Goal: Task Accomplishment & Management: Contribute content

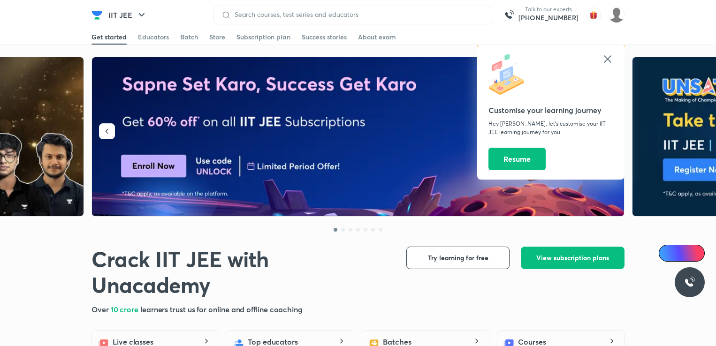
click at [617, 15] on img at bounding box center [616, 15] width 16 height 16
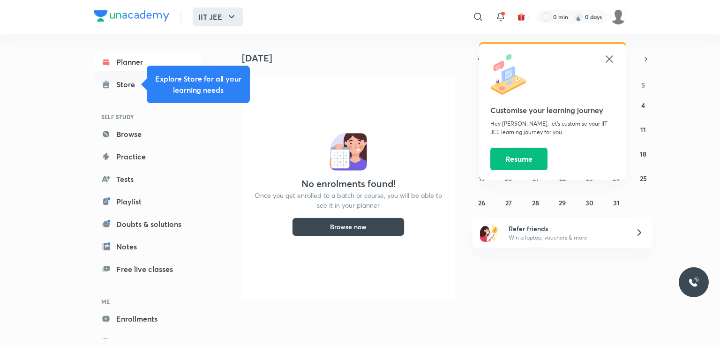
click at [233, 18] on icon "button" at bounding box center [231, 16] width 11 height 11
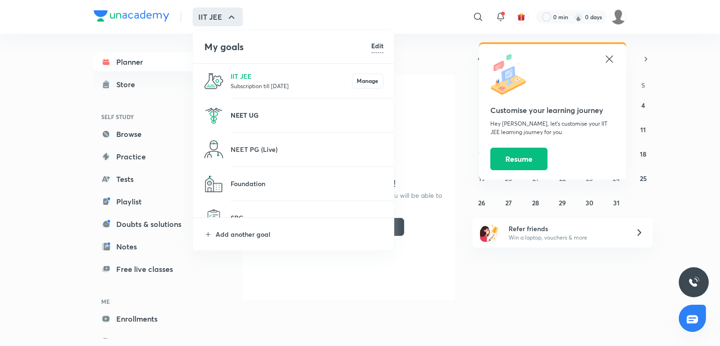
click at [252, 114] on p "NEET UG" at bounding box center [307, 115] width 153 height 10
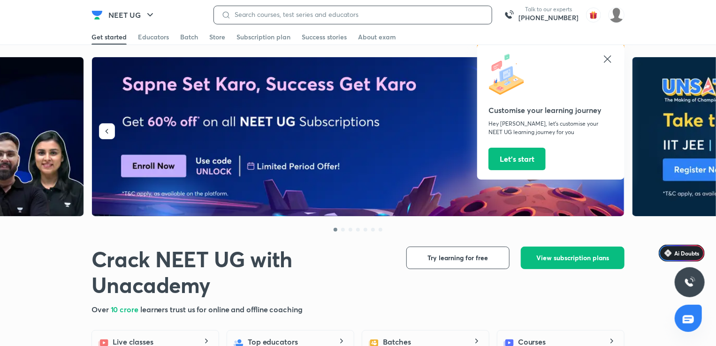
click at [253, 15] on input at bounding box center [357, 15] width 253 height 8
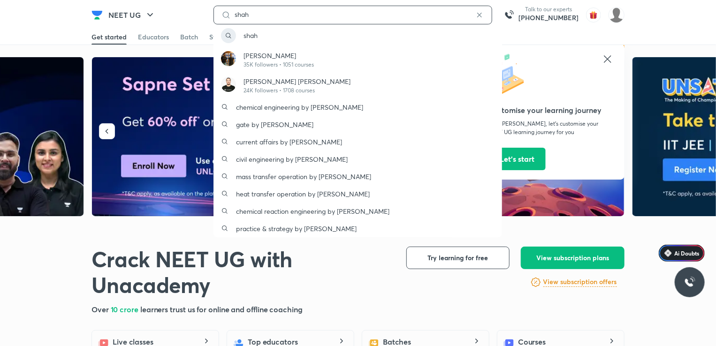
click at [255, 15] on input "shah" at bounding box center [353, 15] width 244 height 8
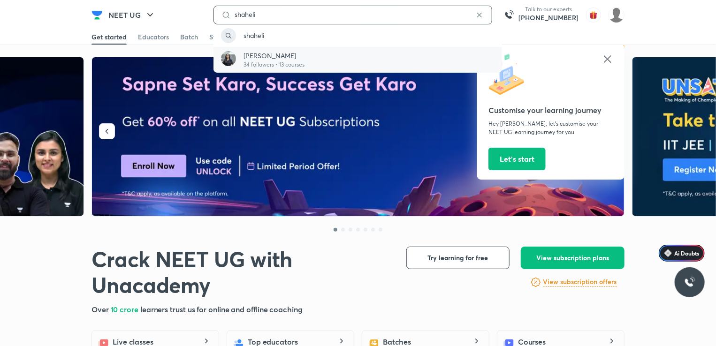
type input "shaheli"
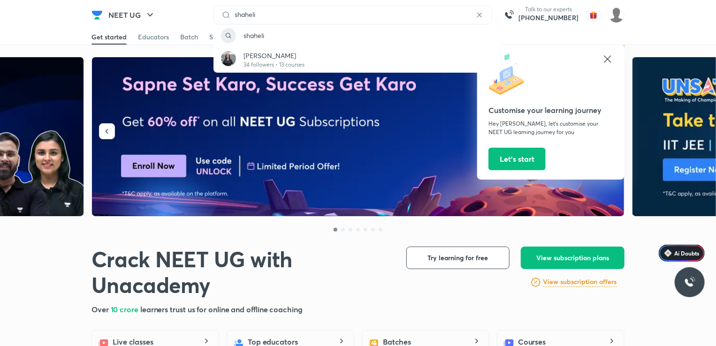
drag, startPoint x: 250, startPoint y: 58, endPoint x: 261, endPoint y: 76, distance: 21.5
click at [250, 58] on p "Shaheli Mondal" at bounding box center [273, 56] width 61 height 10
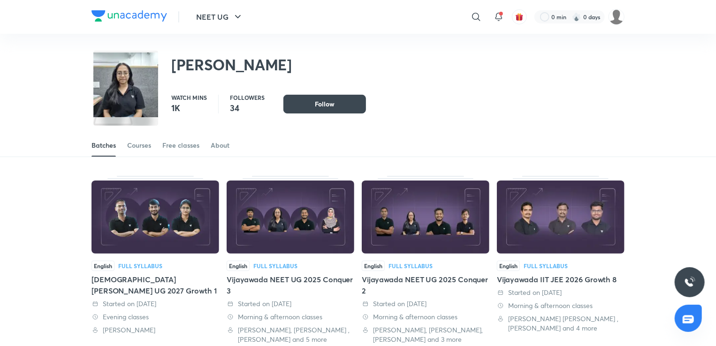
click at [166, 280] on div "Hubbali NEET UG 2027 Growth 1" at bounding box center [155, 285] width 128 height 23
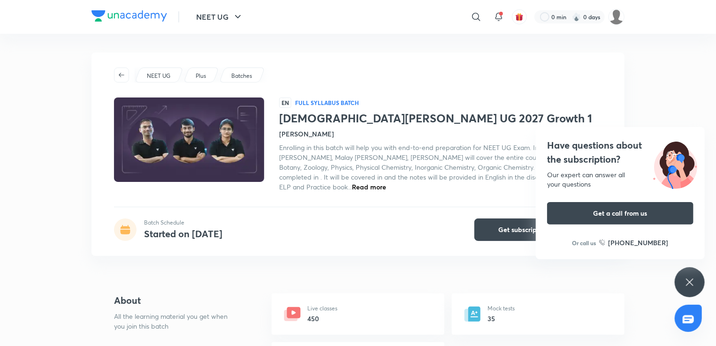
click at [197, 134] on img at bounding box center [189, 140] width 153 height 86
click at [317, 15] on div "​" at bounding box center [399, 17] width 173 height 23
click at [276, 21] on div "NEET UG ​ 0 min 0 days" at bounding box center [357, 17] width 533 height 34
click at [692, 286] on icon at bounding box center [689, 282] width 11 height 11
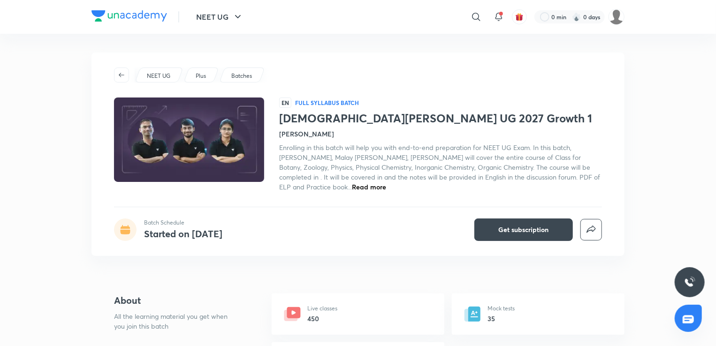
click at [191, 149] on img at bounding box center [189, 140] width 153 height 86
click at [239, 15] on icon "button" at bounding box center [238, 16] width 6 height 3
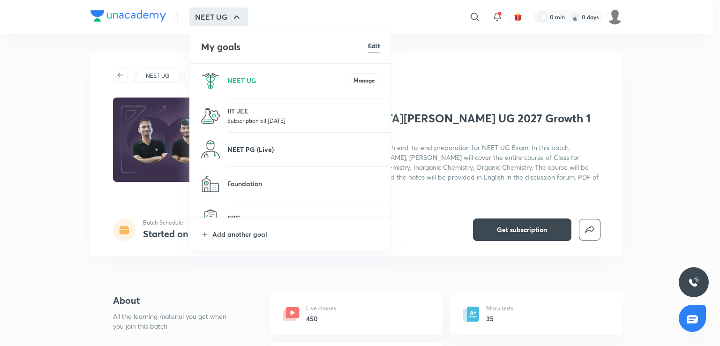
click at [254, 149] on p "NEET PG (Live)" at bounding box center [303, 149] width 153 height 10
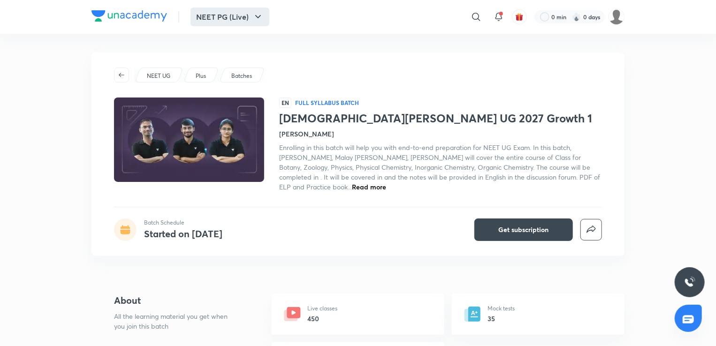
click at [261, 17] on icon "button" at bounding box center [257, 16] width 11 height 11
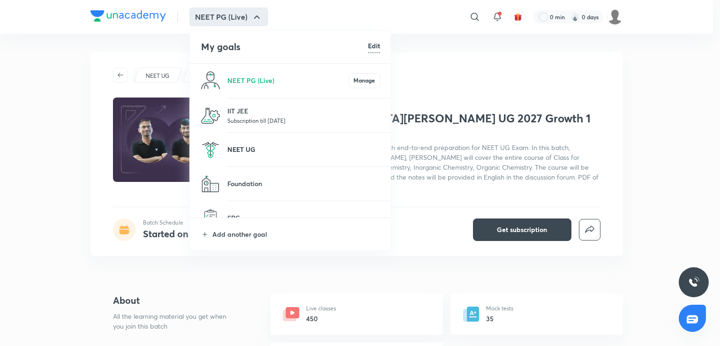
click at [252, 149] on p "NEET UG" at bounding box center [303, 149] width 153 height 10
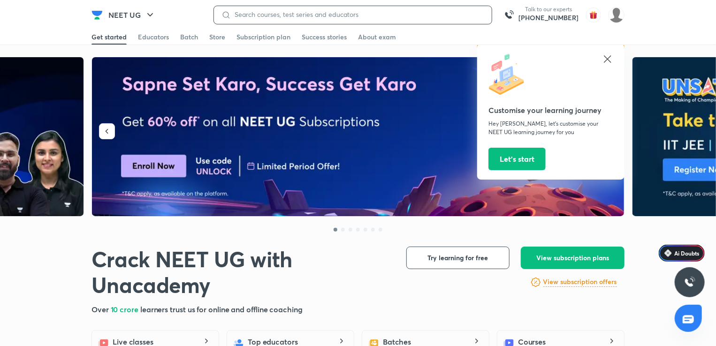
click at [252, 12] on input at bounding box center [357, 15] width 253 height 8
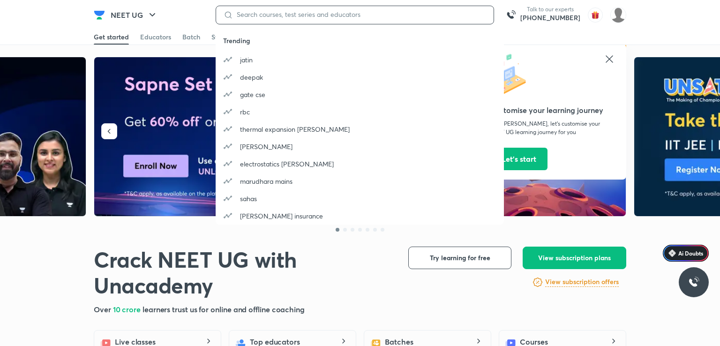
click at [256, 17] on input at bounding box center [359, 15] width 253 height 8
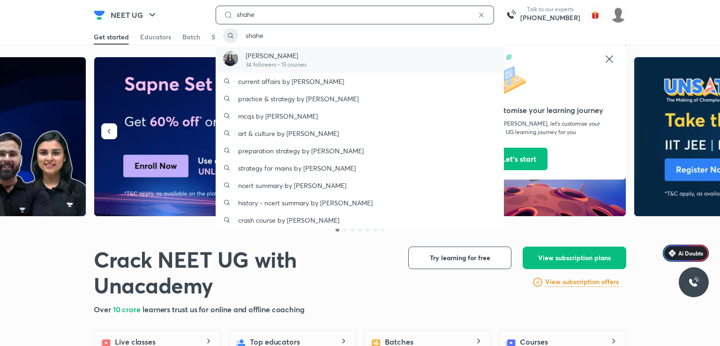
type input "shahe"
click at [278, 57] on p "Shaheli Mondal" at bounding box center [276, 56] width 61 height 10
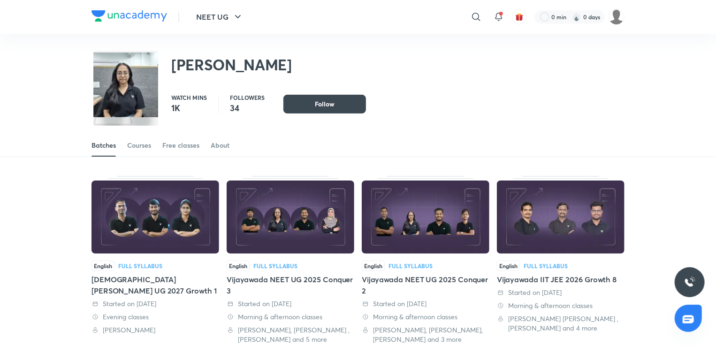
click at [174, 217] on img at bounding box center [155, 217] width 128 height 73
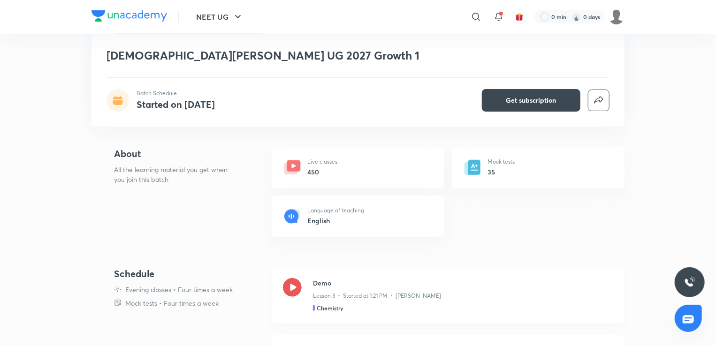
scroll to position [235, 0]
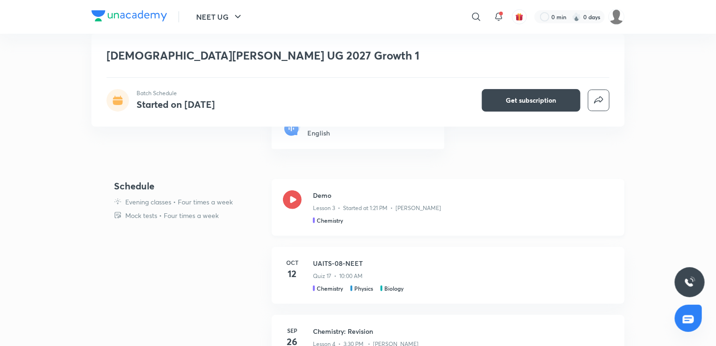
click at [295, 200] on icon at bounding box center [292, 199] width 19 height 19
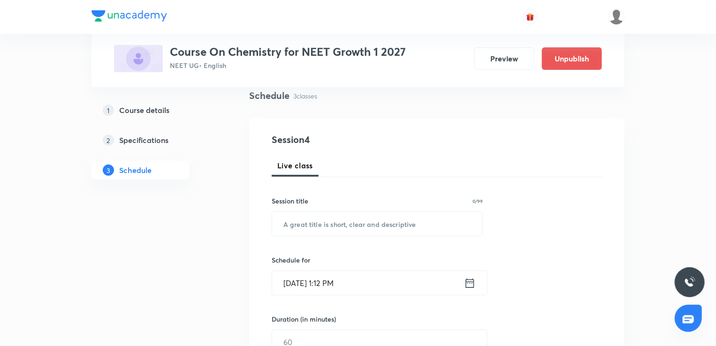
scroll to position [94, 0]
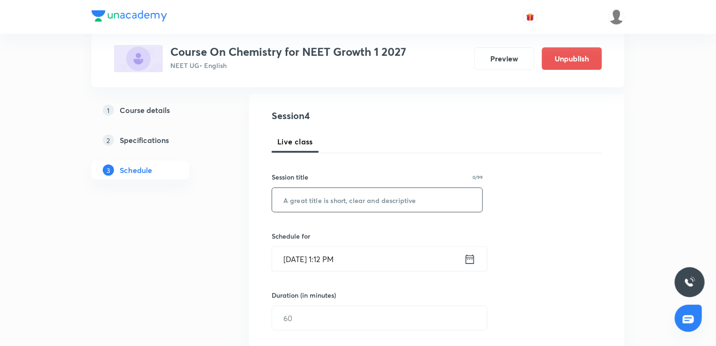
click at [300, 202] on input "text" at bounding box center [377, 200] width 210 height 24
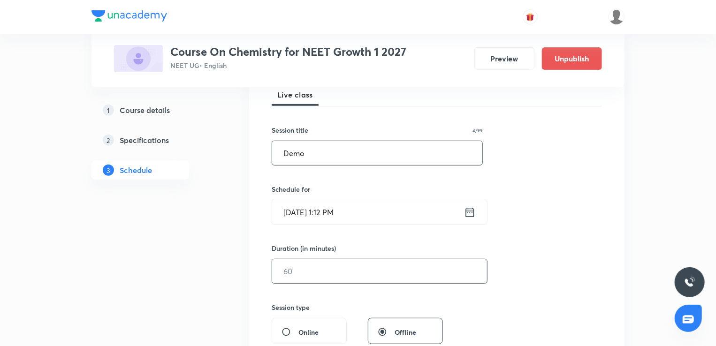
scroll to position [188, 0]
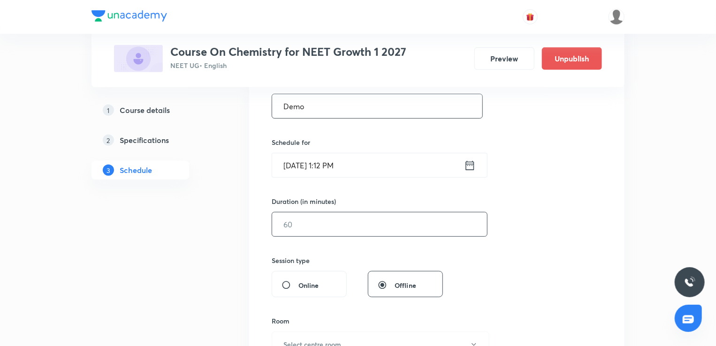
type input "Demo"
click at [300, 228] on input "text" at bounding box center [379, 224] width 215 height 24
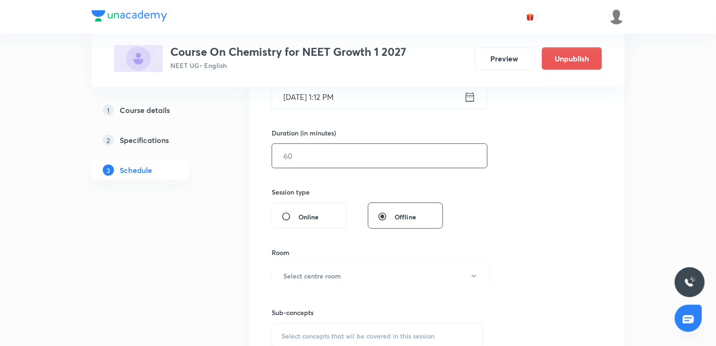
scroll to position [281, 0]
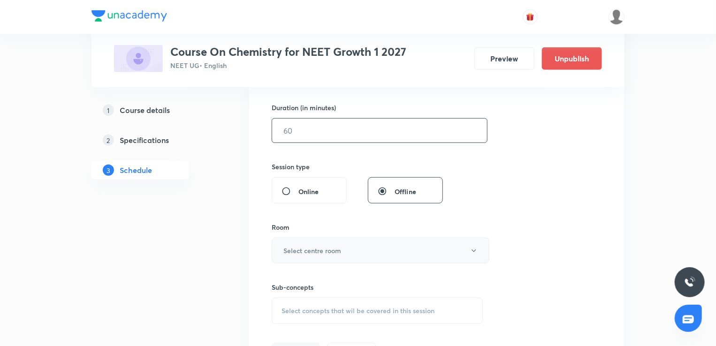
click at [326, 248] on h6 "Select centre room" at bounding box center [312, 251] width 58 height 10
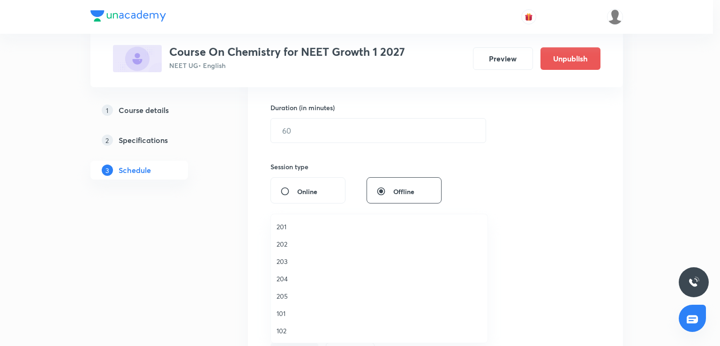
click at [282, 279] on span "204" at bounding box center [379, 279] width 205 height 10
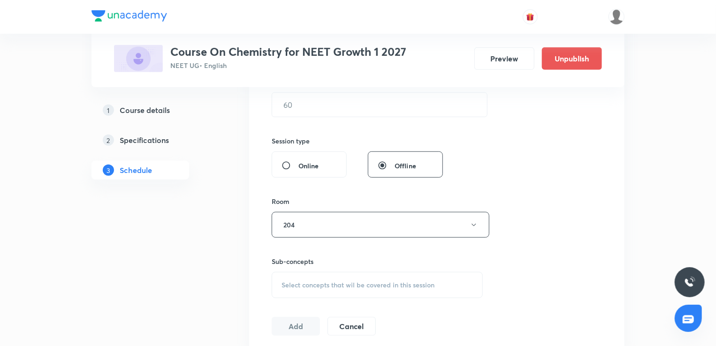
scroll to position [328, 0]
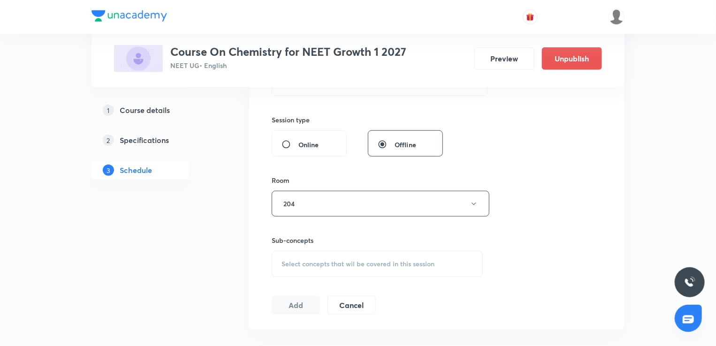
click at [306, 260] on span "Select concepts that wil be covered in this session" at bounding box center [357, 264] width 153 height 8
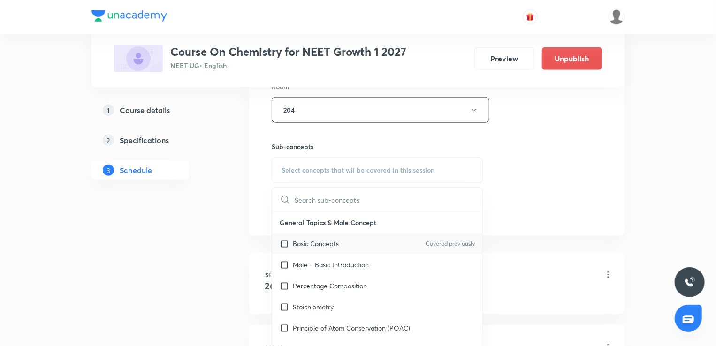
click at [303, 244] on p "Basic Concepts" at bounding box center [316, 244] width 46 height 10
checkbox input "true"
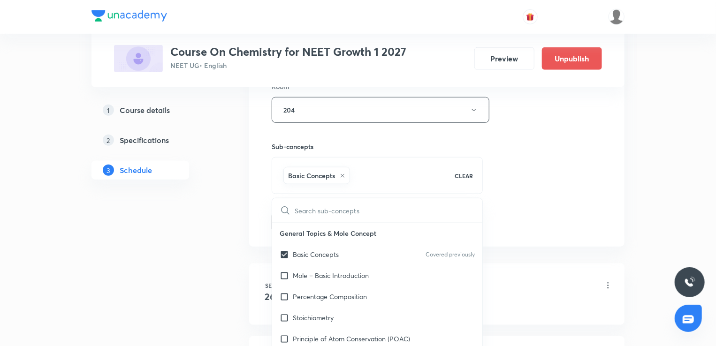
click at [256, 256] on div "Schedule 3 classes Session 4 Live class Session title 4/99 Demo ​ Schedule for …" at bounding box center [436, 138] width 375 height 805
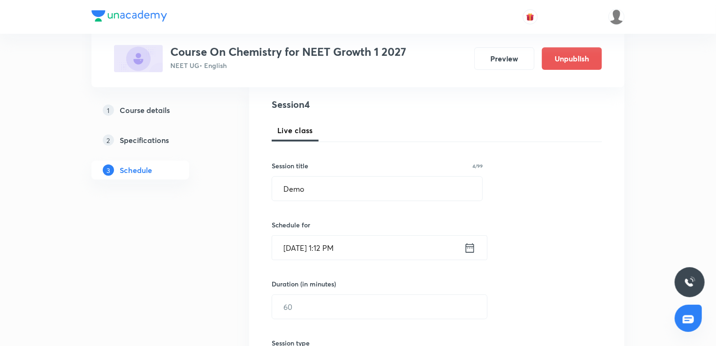
scroll to position [94, 0]
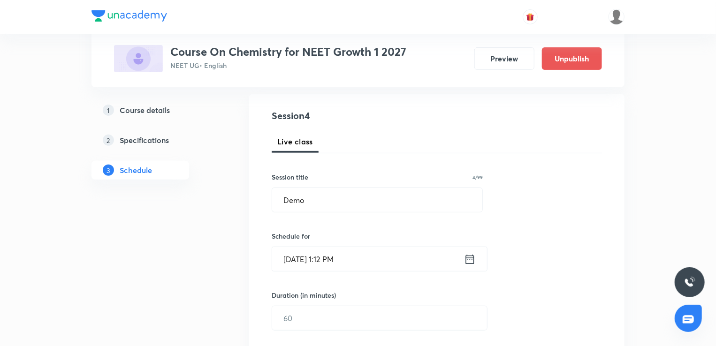
click at [471, 260] on icon at bounding box center [470, 259] width 12 height 13
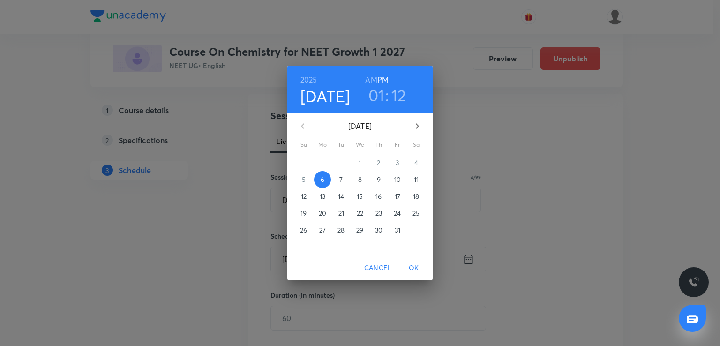
click at [383, 98] on h3 "01" at bounding box center [377, 95] width 16 height 20
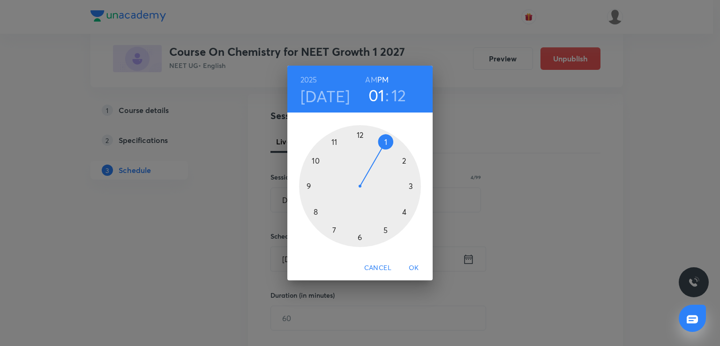
click at [397, 97] on h3 "12" at bounding box center [399, 95] width 15 height 20
click at [414, 182] on div at bounding box center [360, 186] width 122 height 122
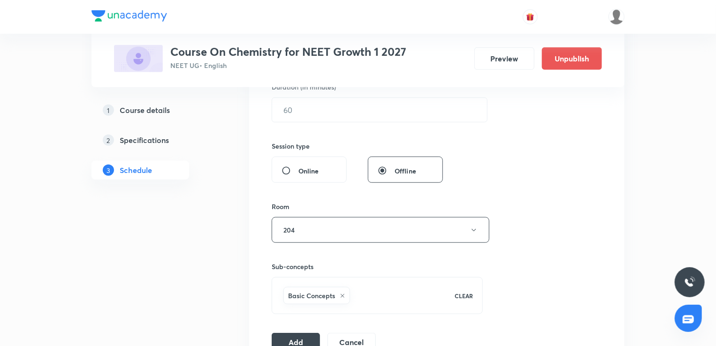
scroll to position [328, 0]
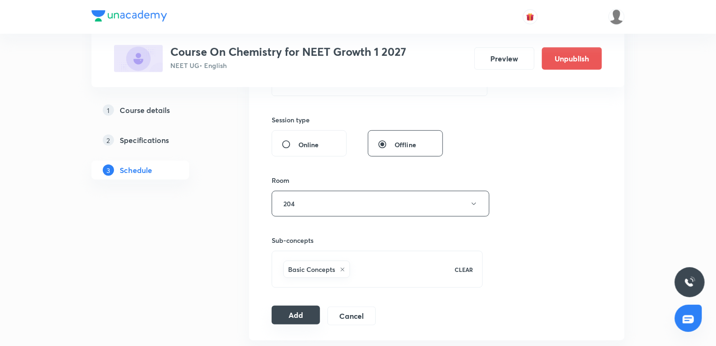
click at [299, 316] on button "Add" at bounding box center [296, 315] width 48 height 19
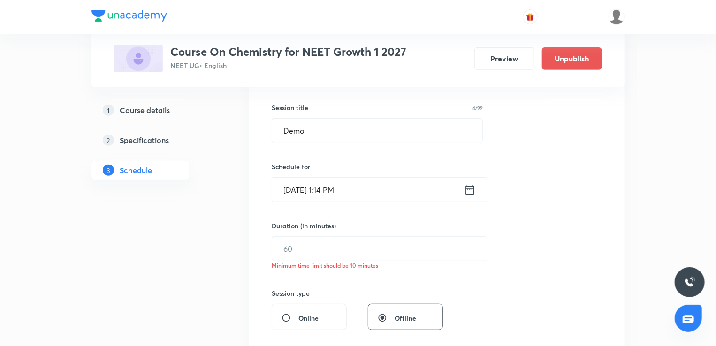
scroll to position [141, 0]
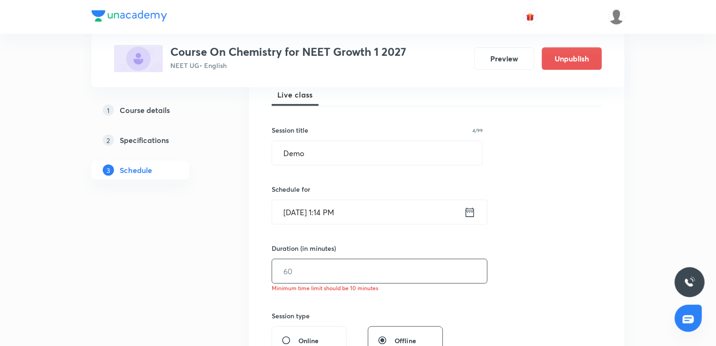
click at [323, 269] on input "text" at bounding box center [379, 271] width 215 height 24
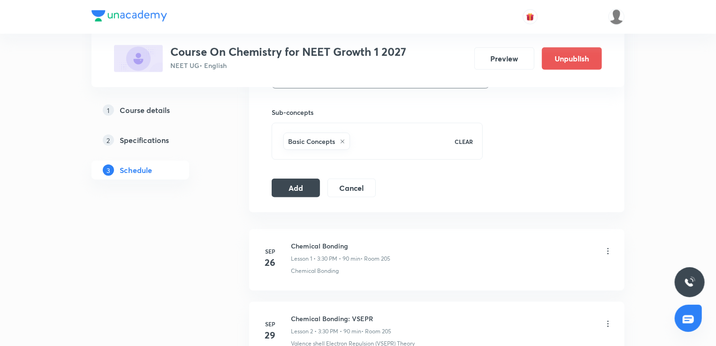
scroll to position [516, 0]
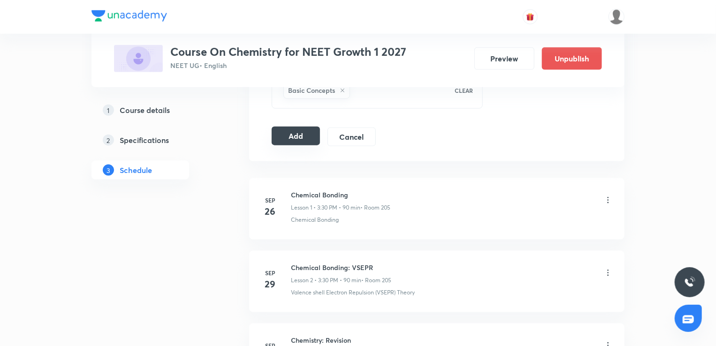
type input "30"
click at [295, 135] on button "Add" at bounding box center [296, 136] width 48 height 19
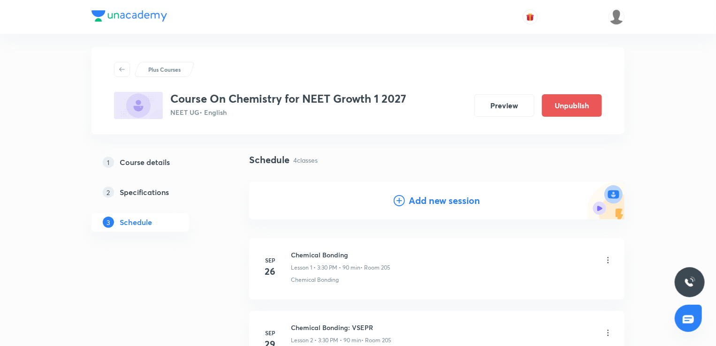
scroll to position [0, 0]
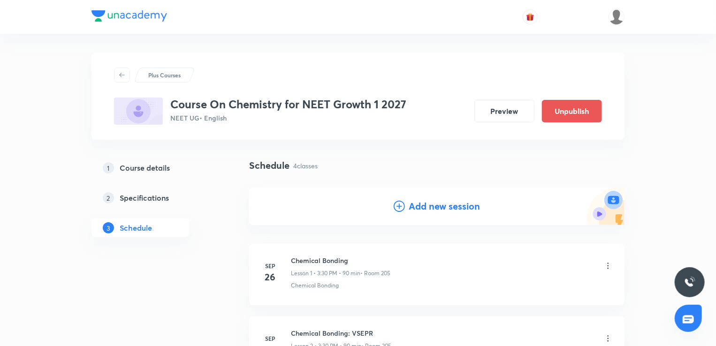
click at [443, 208] on h4 "Add new session" at bounding box center [444, 206] width 71 height 14
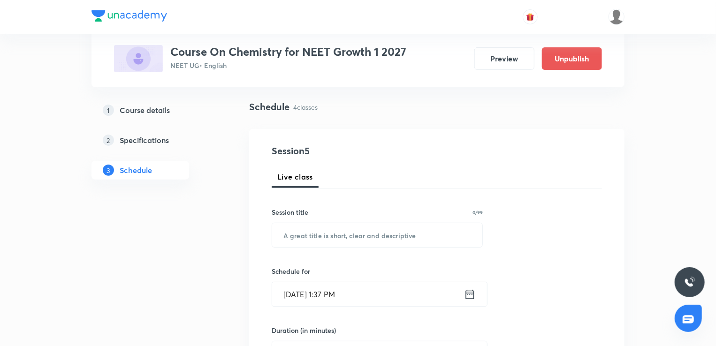
scroll to position [94, 0]
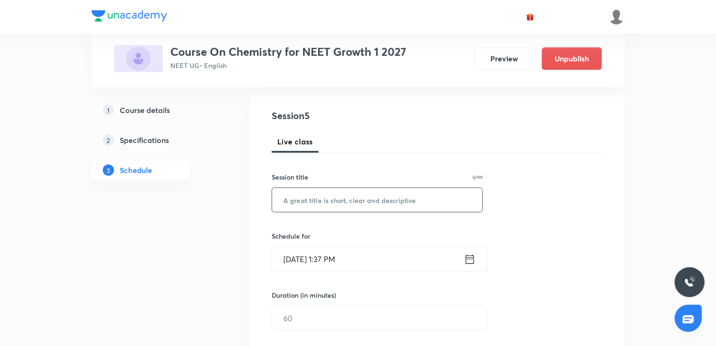
click at [318, 201] on input "text" at bounding box center [377, 200] width 210 height 24
type input "Thermodynamics"
click at [471, 265] on div "[DATE] 1:37 PM ​" at bounding box center [380, 259] width 216 height 25
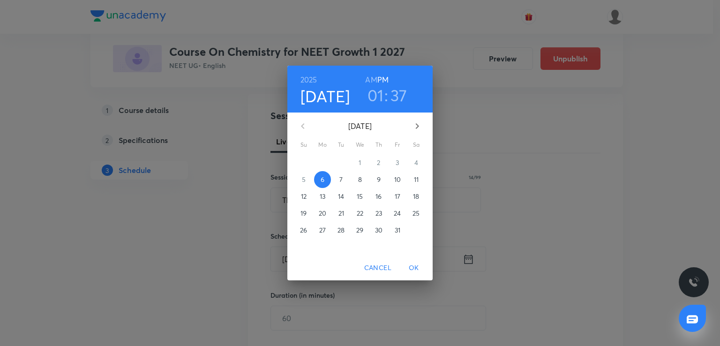
click at [379, 97] on h3 "01" at bounding box center [376, 95] width 16 height 20
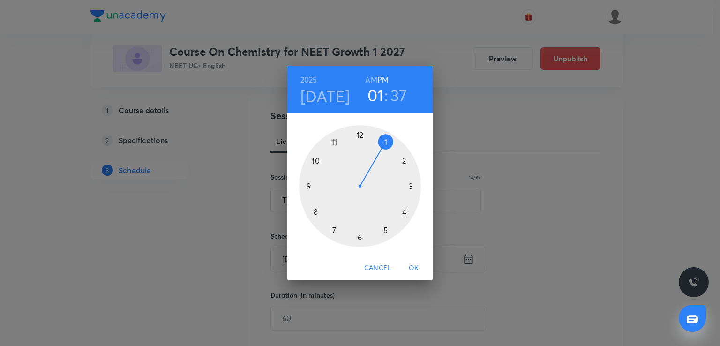
click at [401, 162] on div at bounding box center [360, 186] width 122 height 122
click at [357, 134] on div at bounding box center [360, 186] width 122 height 122
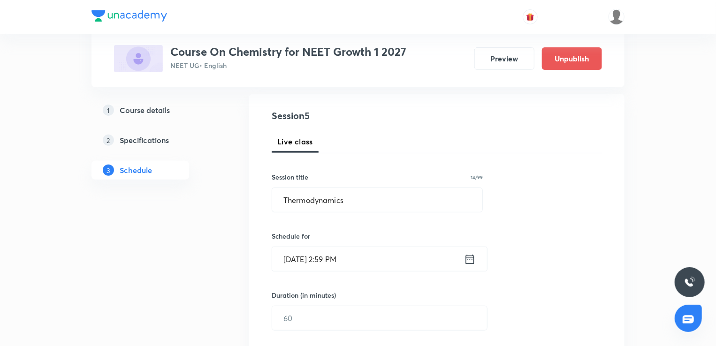
click at [475, 260] on icon at bounding box center [470, 259] width 12 height 13
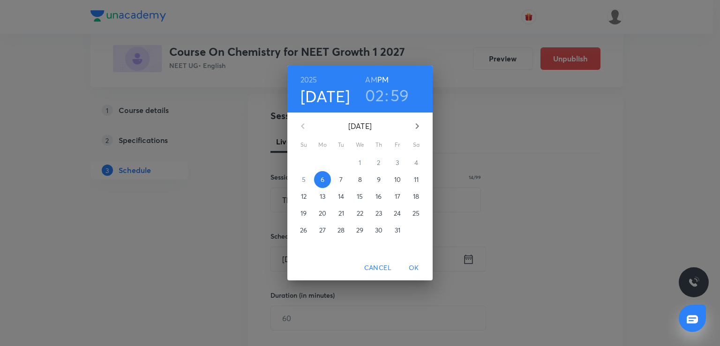
click at [402, 94] on h3 "59" at bounding box center [400, 95] width 19 height 20
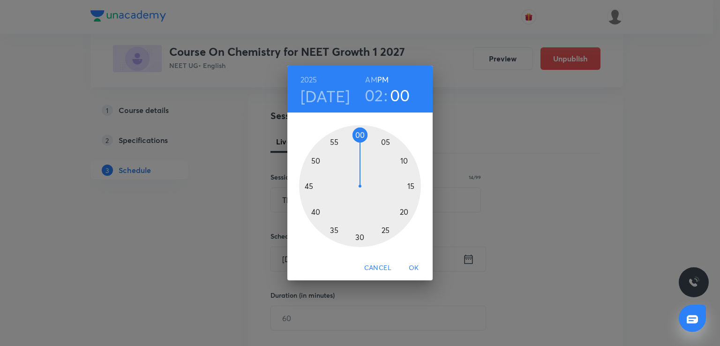
drag, startPoint x: 355, startPoint y: 135, endPoint x: 362, endPoint y: 136, distance: 7.1
click at [362, 136] on div at bounding box center [360, 186] width 122 height 122
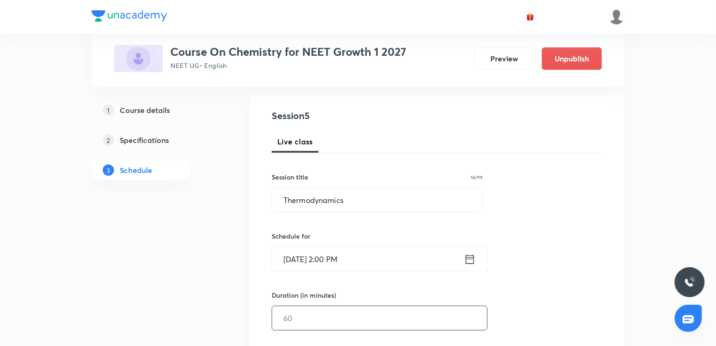
click at [291, 316] on input "text" at bounding box center [379, 318] width 215 height 24
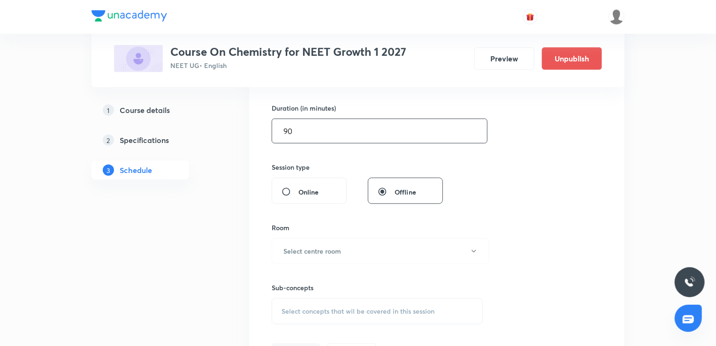
scroll to position [281, 0]
type input "90"
click at [308, 250] on h6 "Select centre room" at bounding box center [312, 251] width 58 height 10
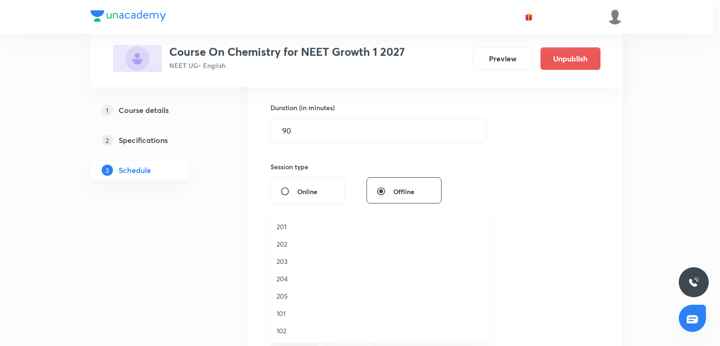
click at [283, 279] on span "204" at bounding box center [379, 279] width 205 height 10
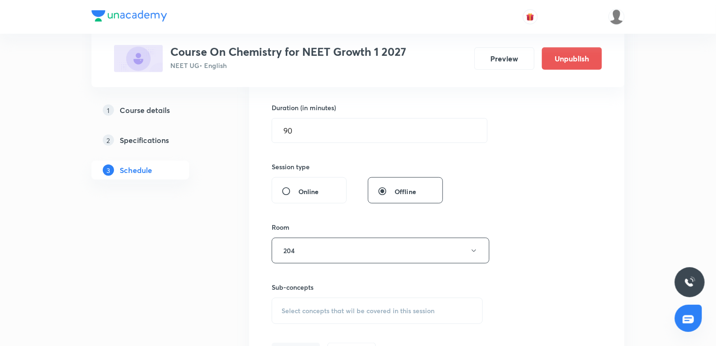
click at [295, 310] on span "Select concepts that wil be covered in this session" at bounding box center [357, 311] width 153 height 8
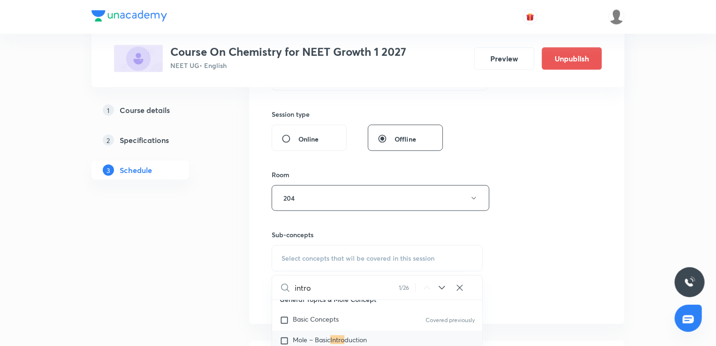
scroll to position [0, 0]
type input "i"
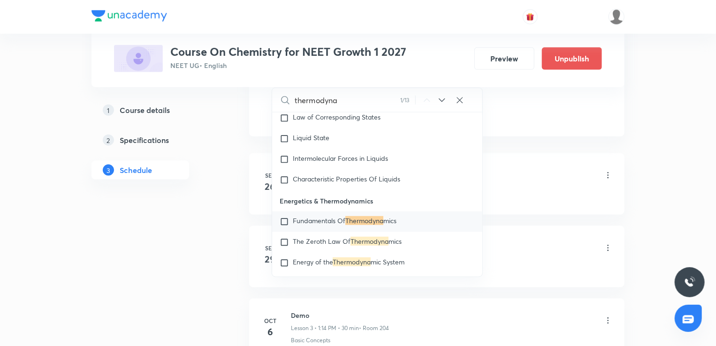
scroll to position [522, 0]
type input "thermodyna"
click at [285, 227] on input "checkbox" at bounding box center [286, 221] width 13 height 9
checkbox input "true"
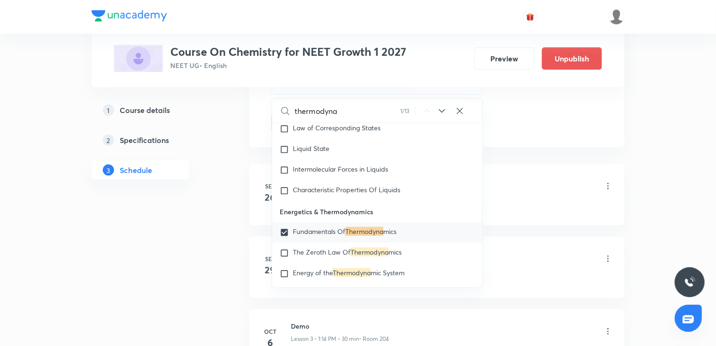
click at [642, 288] on div "Plus Courses Course On Chemistry for NEET Growth 1 2027 NEET UG • English Previ…" at bounding box center [358, 4] width 716 height 1053
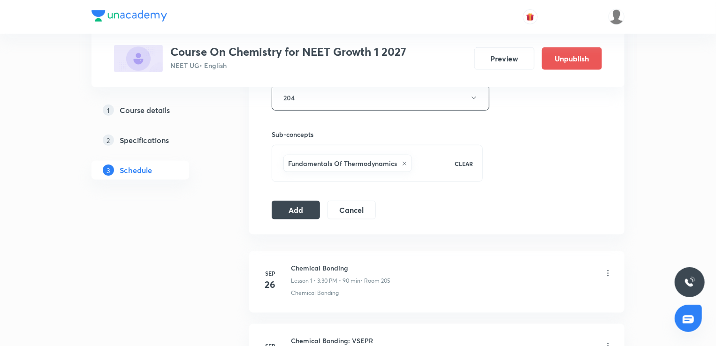
scroll to position [428, 0]
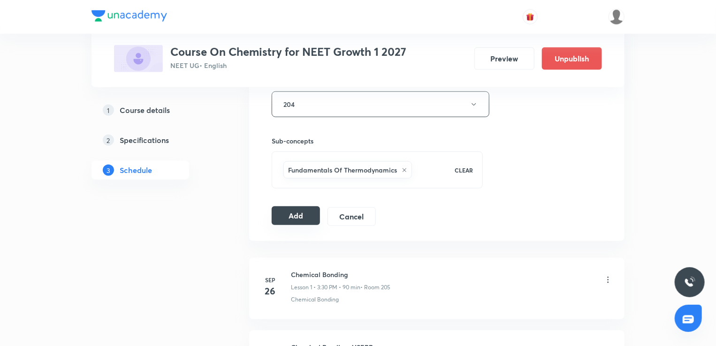
click at [292, 211] on button "Add" at bounding box center [296, 215] width 48 height 19
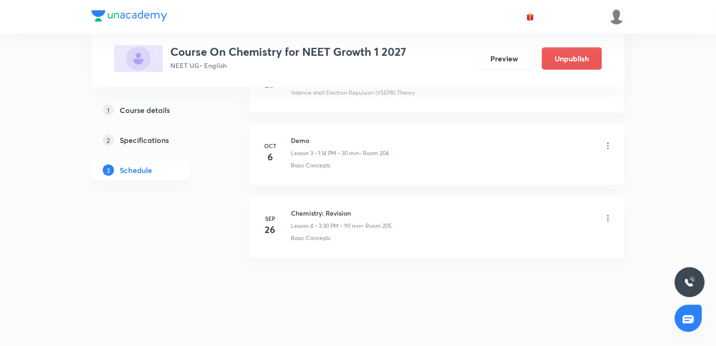
scroll to position [265, 0]
click at [606, 218] on icon at bounding box center [607, 219] width 9 height 9
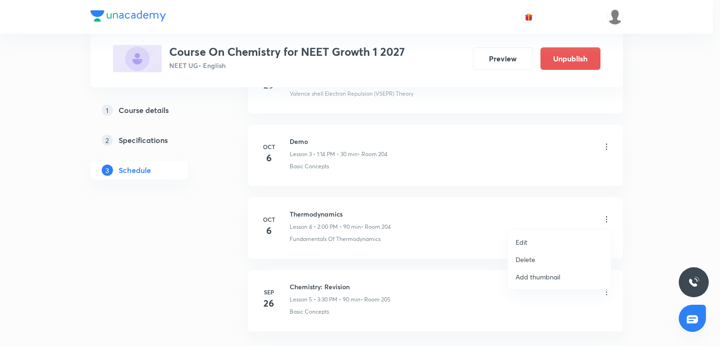
click at [678, 207] on div at bounding box center [360, 173] width 720 height 346
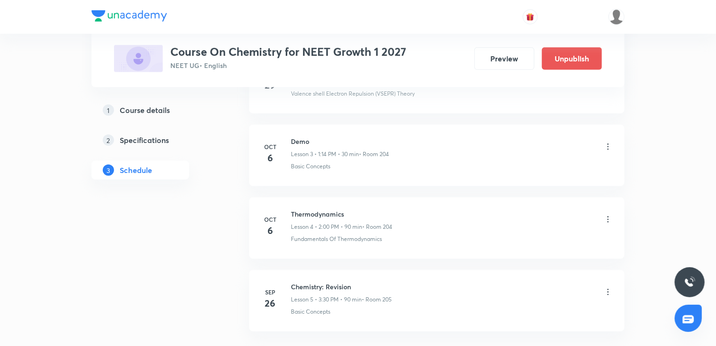
click at [601, 220] on div "Thermodynamics Lesson 4 • 2:00 PM • 90 min • Room 204" at bounding box center [452, 220] width 322 height 22
click at [604, 218] on icon at bounding box center [607, 219] width 9 height 9
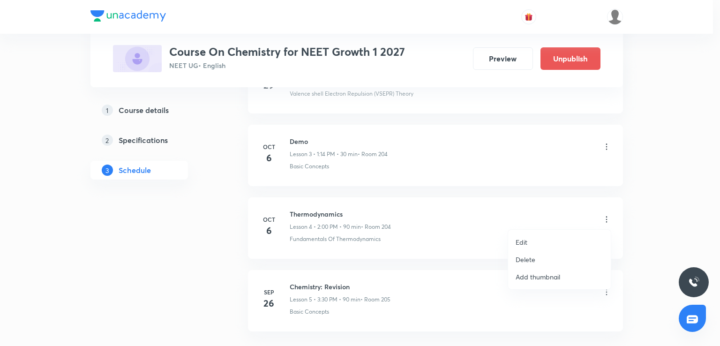
click at [688, 189] on div at bounding box center [360, 173] width 720 height 346
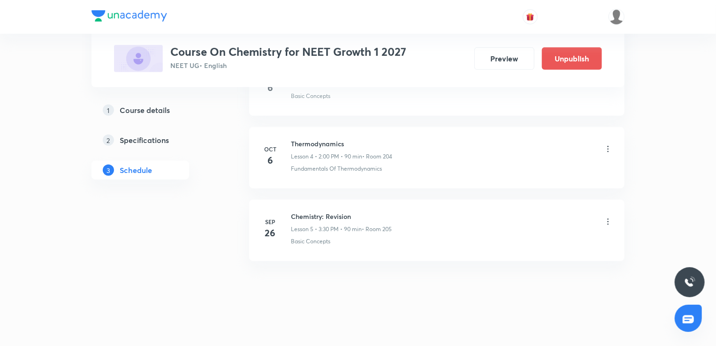
scroll to position [337, 0]
click at [608, 216] on icon at bounding box center [607, 219] width 1 height 6
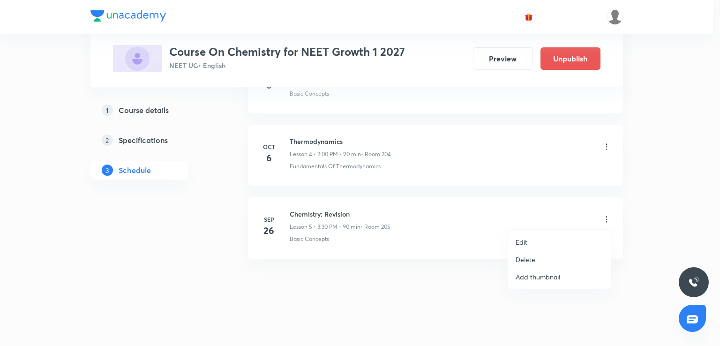
click at [522, 240] on p "Edit" at bounding box center [522, 242] width 12 height 10
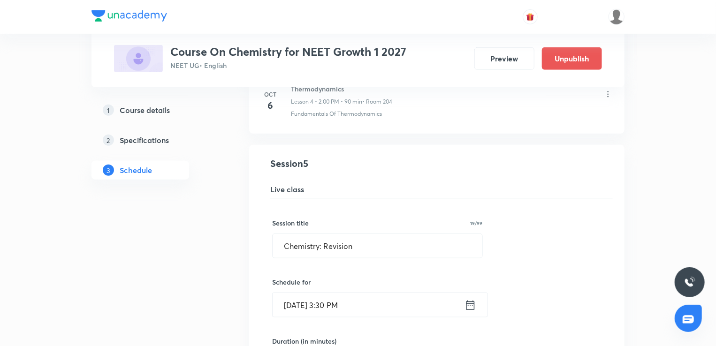
click at [470, 306] on icon at bounding box center [470, 305] width 12 height 13
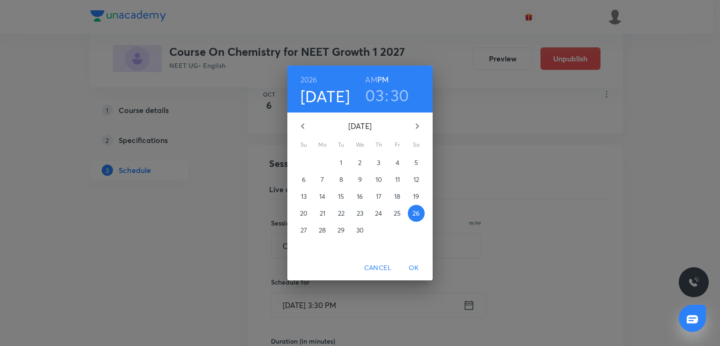
click at [420, 128] on icon "button" at bounding box center [417, 126] width 11 height 11
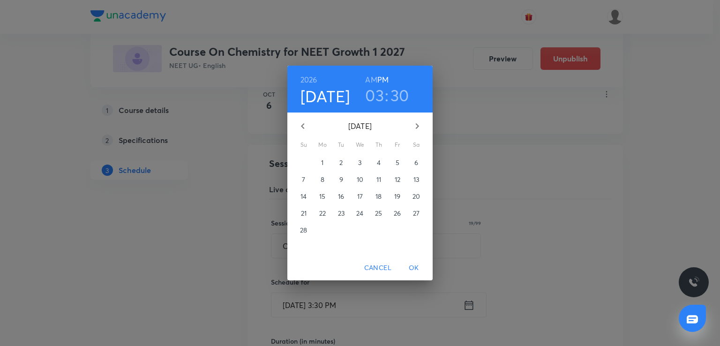
click at [420, 128] on icon "button" at bounding box center [417, 126] width 11 height 11
click at [359, 226] on p "31" at bounding box center [360, 230] width 6 height 9
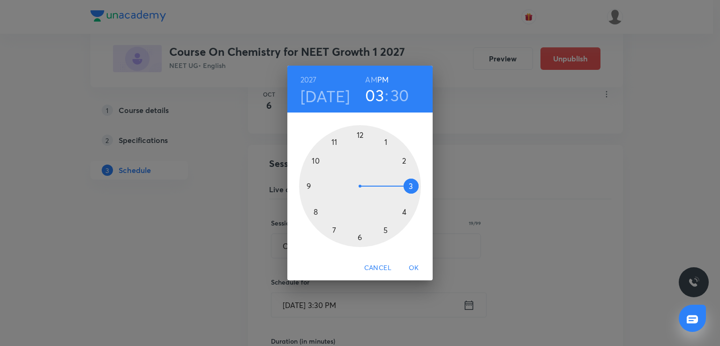
click at [413, 270] on span "OK" at bounding box center [414, 268] width 23 height 12
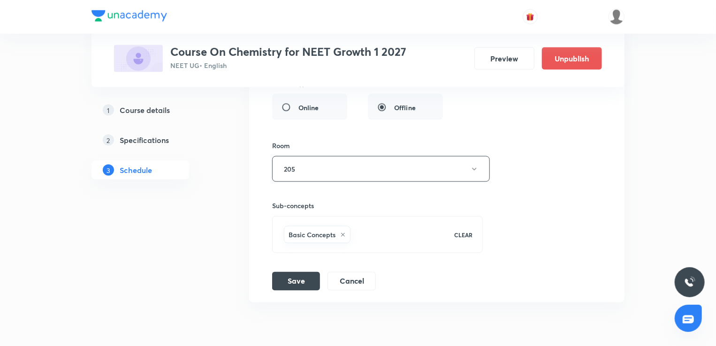
scroll to position [696, 0]
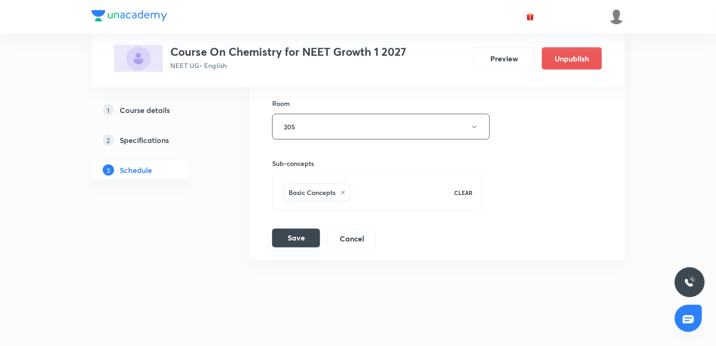
click at [299, 237] on button "Save" at bounding box center [296, 238] width 48 height 19
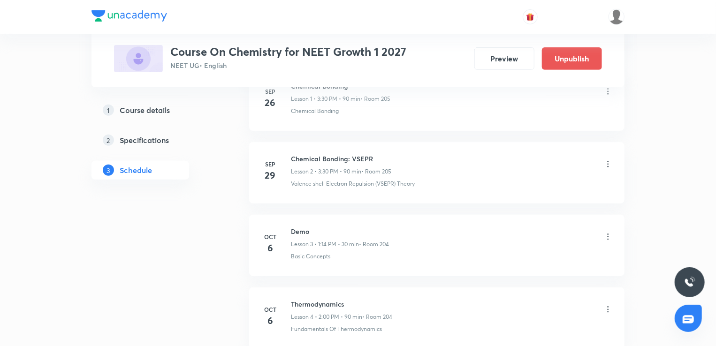
scroll to position [281, 0]
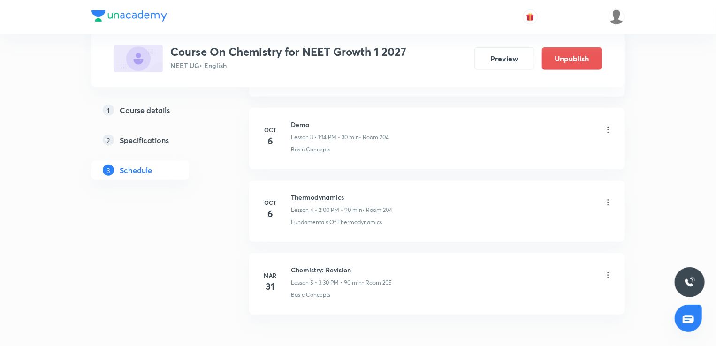
click at [606, 128] on icon at bounding box center [607, 129] width 9 height 9
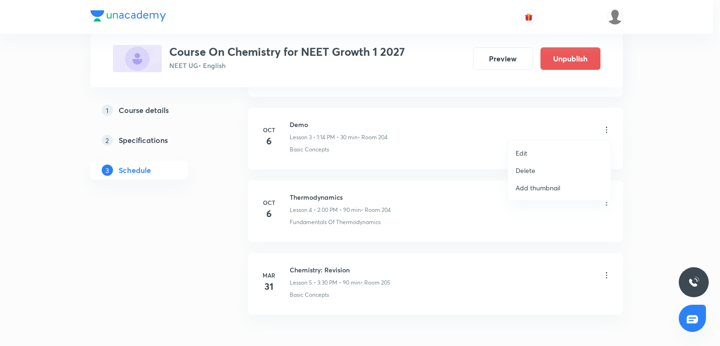
click at [531, 171] on p "Delete" at bounding box center [526, 171] width 20 height 10
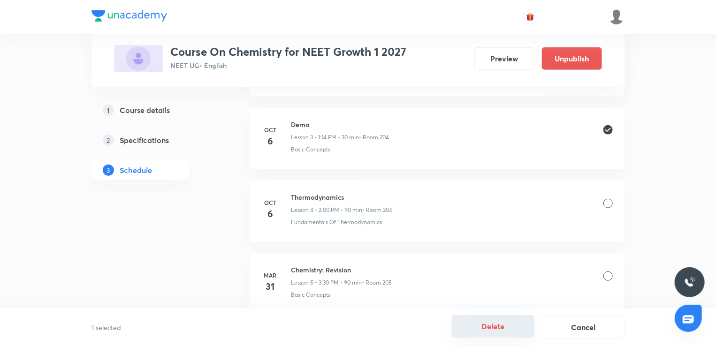
click at [492, 327] on button "Delete" at bounding box center [493, 326] width 83 height 23
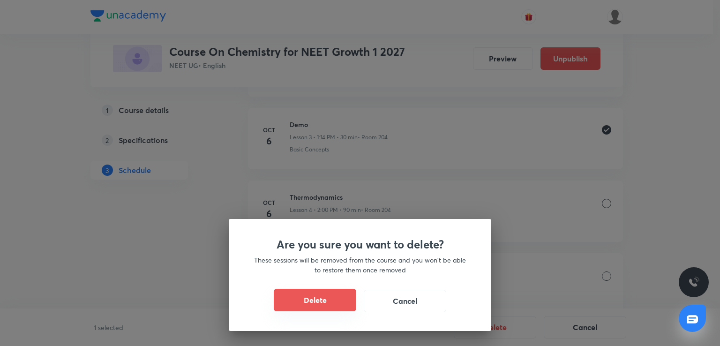
click at [321, 297] on button "Delete" at bounding box center [315, 300] width 83 height 23
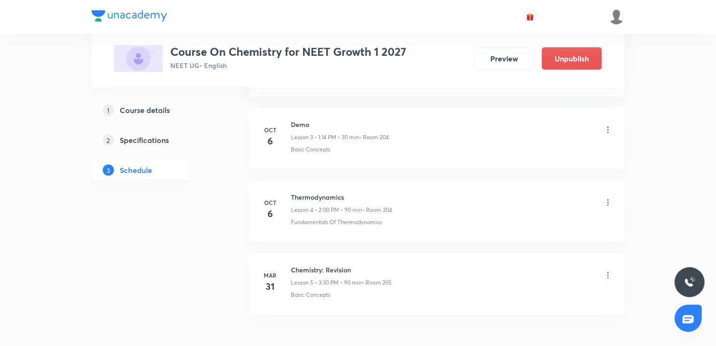
scroll to position [265, 0]
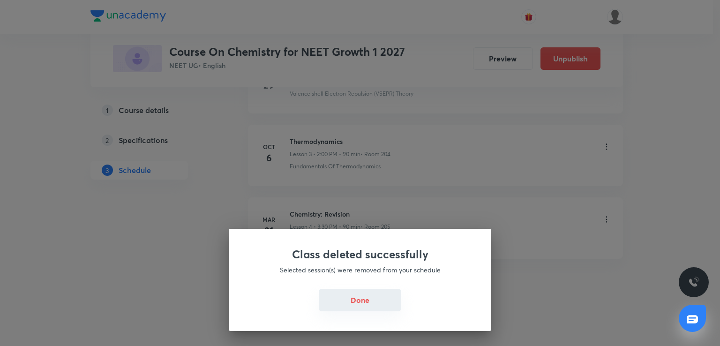
click at [360, 301] on button "Done" at bounding box center [360, 300] width 83 height 23
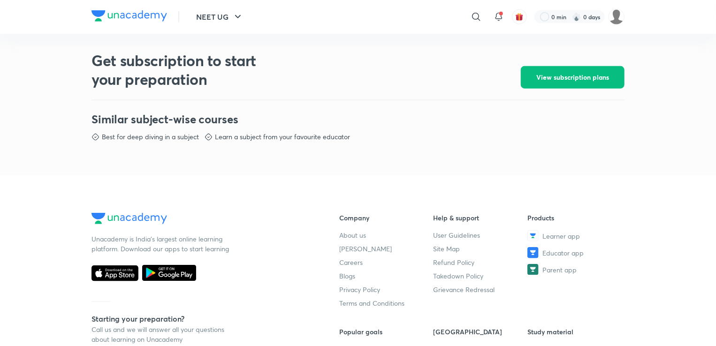
scroll to position [171, 0]
